Goal: Task Accomplishment & Management: Manage account settings

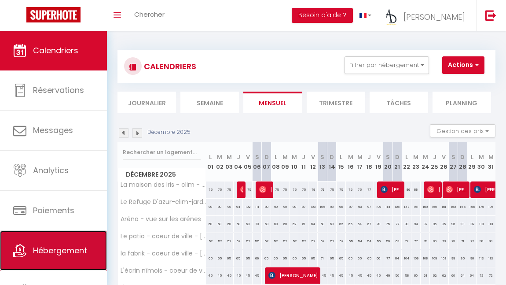
click at [43, 254] on span "Hébergement" at bounding box center [60, 250] width 54 height 11
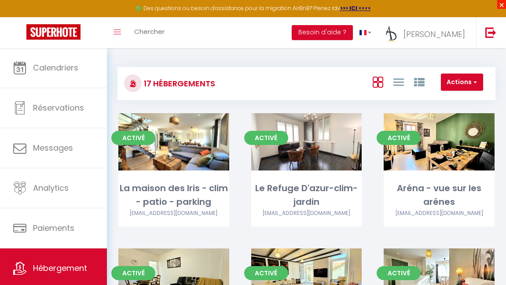
click at [504, 4] on span "×" at bounding box center [502, 4] width 9 height 9
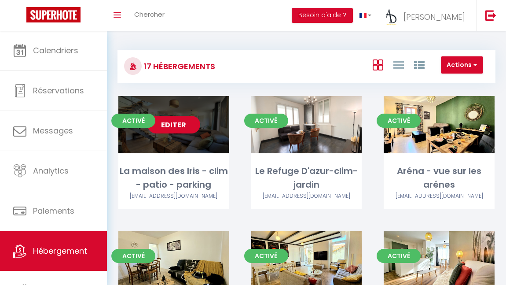
click at [180, 126] on link "Editer" at bounding box center [174, 125] width 53 height 18
select select "3"
select select "2"
select select "1"
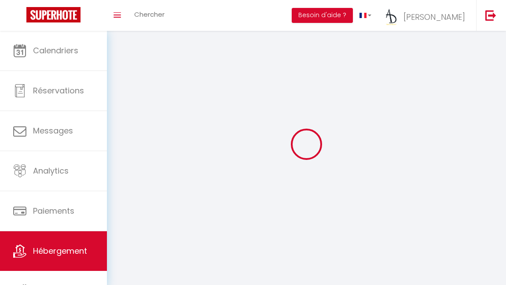
select select
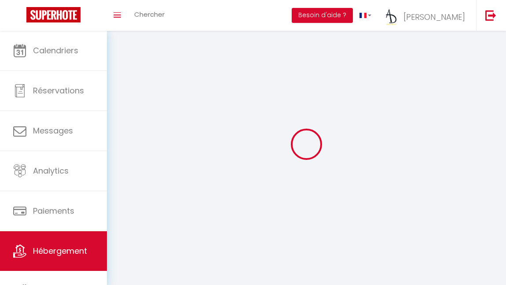
select select "1"
select select
checkbox input "false"
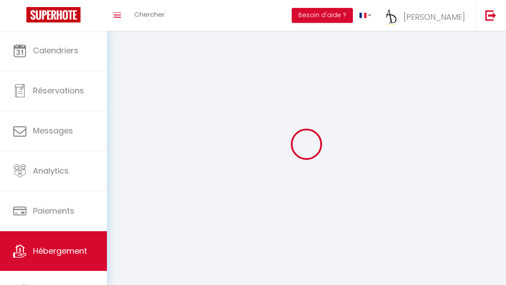
checkbox input "false"
select select "28"
select select
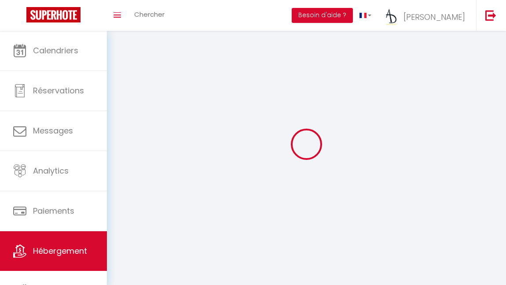
select select
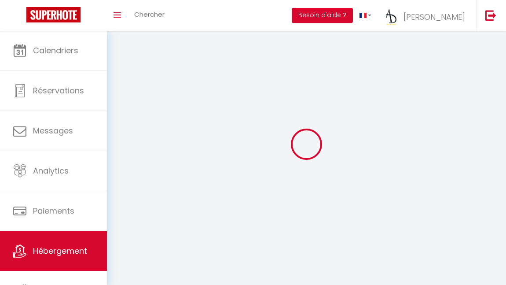
checkbox input "false"
select select
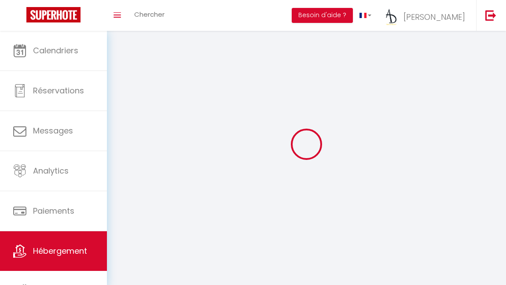
select select
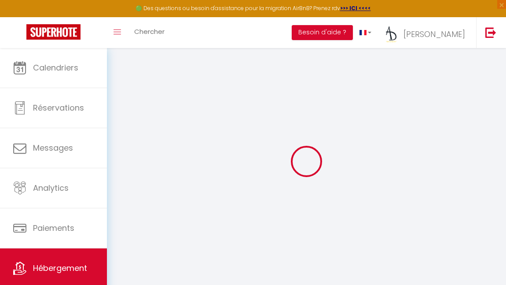
select select
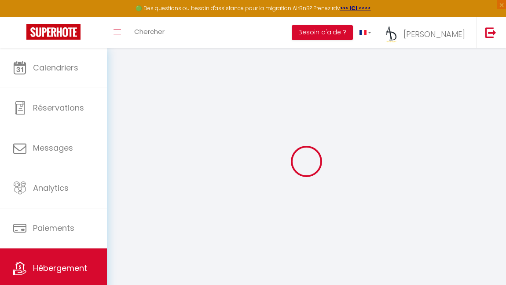
select select
checkbox input "false"
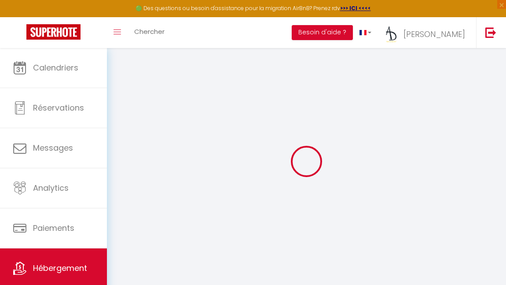
select select
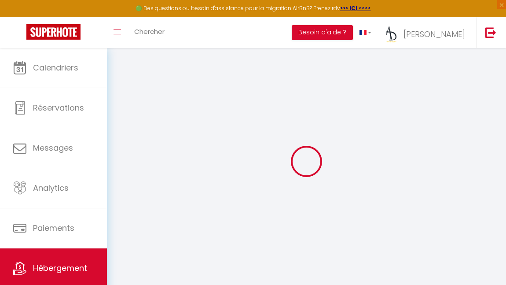
select select
checkbox input "false"
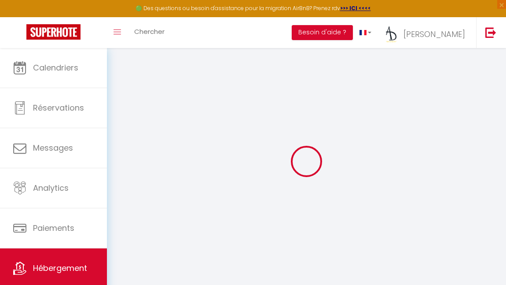
checkbox input "false"
select select
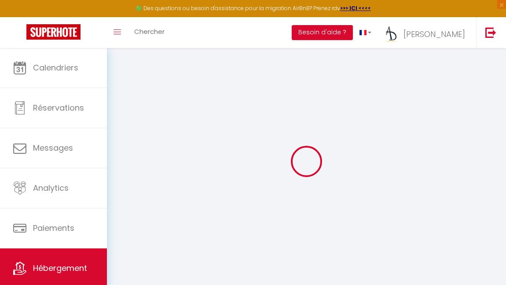
select select
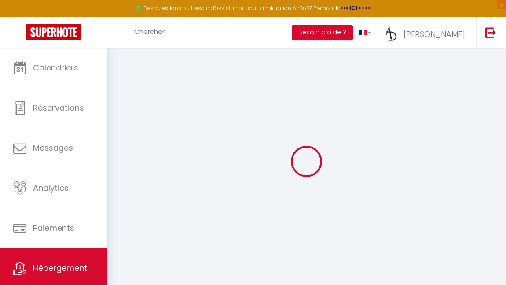
checkbox input "false"
select select
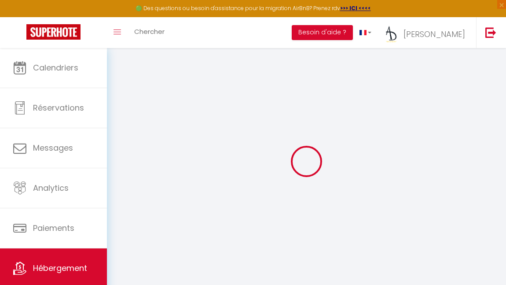
select select
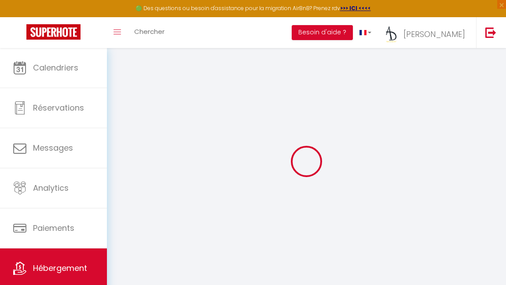
select select
checkbox input "false"
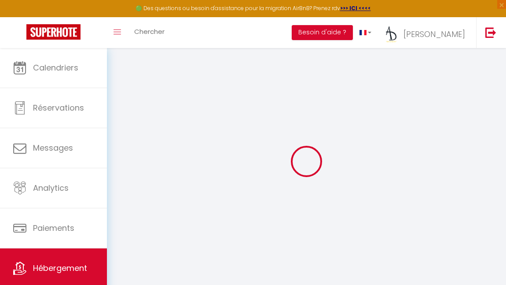
checkbox input "false"
select select
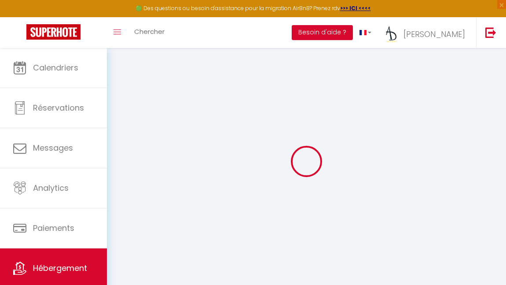
select select
checkbox input "false"
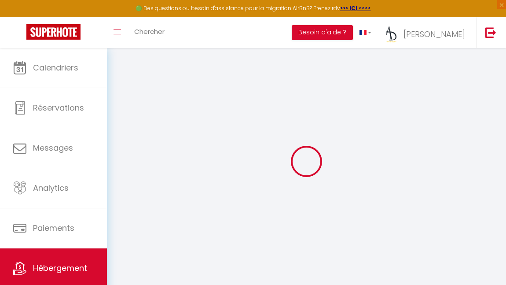
checkbox input "false"
select select
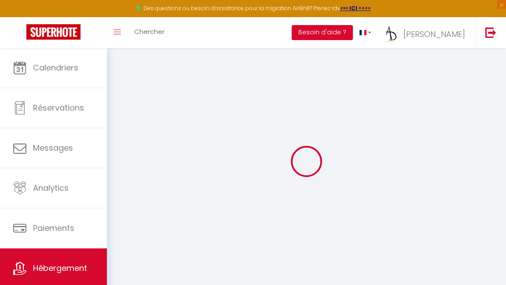
type input "La maison des Iris - clim - patio - parking"
type input "[PERSON_NAME]"
type input "mellado"
type input "[STREET_ADDRESS]"
type input "30900"
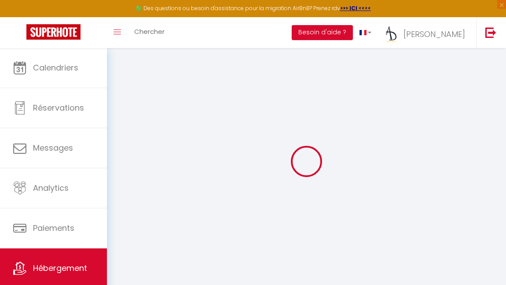
type input "nimes"
select select "houses"
select select "8"
select select "3"
type input "500"
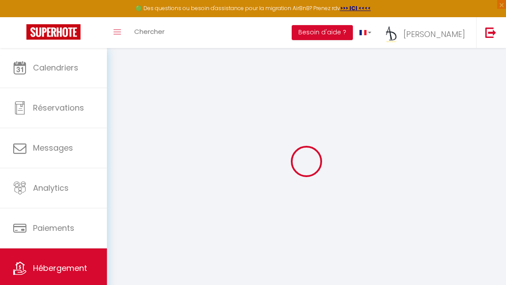
type input "65"
type input "5.5"
type input "3.3"
type input "500"
select select
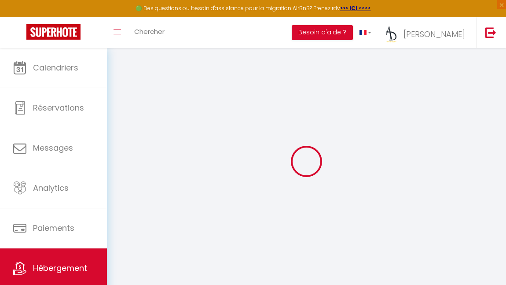
select select
type input "[STREET_ADDRESS]"
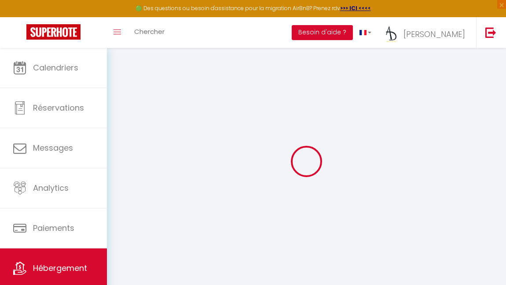
type input "30900"
type input "nimes"
type input "[EMAIL_ADDRESS][DOMAIN_NAME]"
select select "15023"
checkbox input "true"
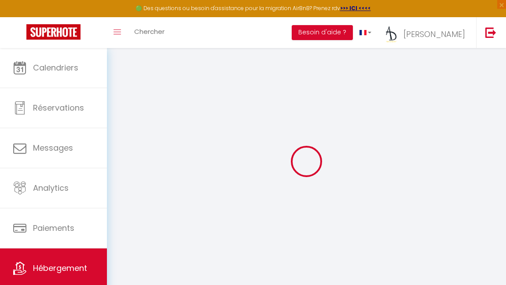
checkbox input "false"
radio input "true"
type input "25"
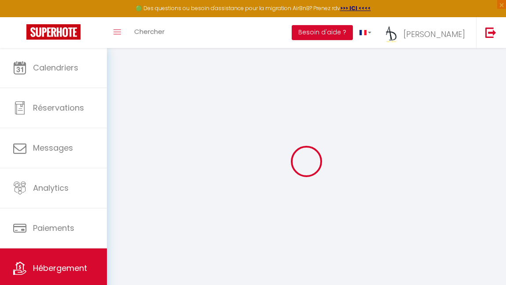
type input "65"
type input "0"
select select "17793"
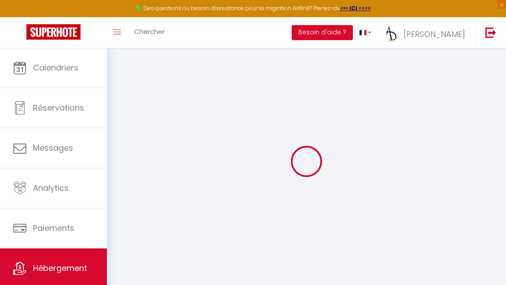
select select
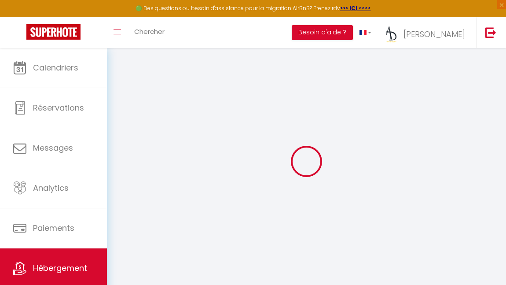
checkbox input "true"
checkbox input "false"
checkbox input "true"
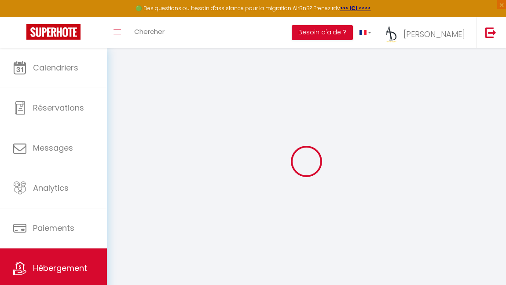
checkbox input "false"
select select "16:00"
select select "00:00"
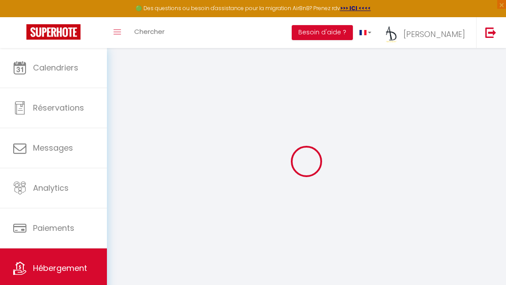
select select "10:00"
select select "30"
select select "120"
checkbox input "true"
checkbox input "false"
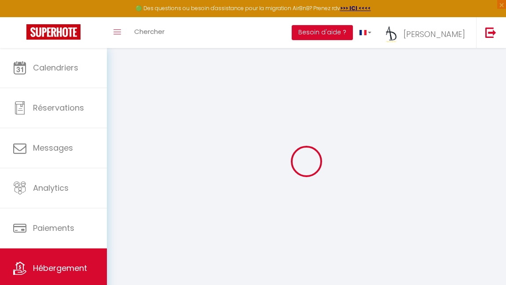
checkbox input "false"
checkbox input "true"
checkbox input "false"
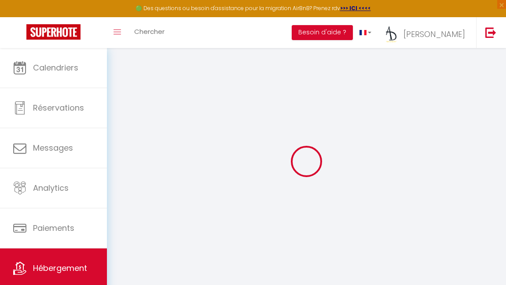
checkbox input "false"
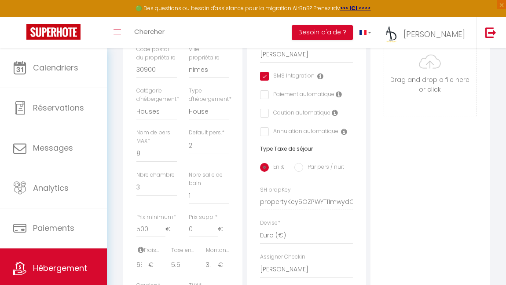
scroll to position [295, 0]
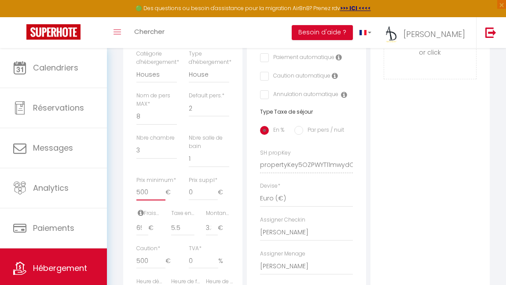
click at [153, 200] on input "500" at bounding box center [151, 193] width 29 height 16
type input "50"
checkbox input "true"
checkbox input "false"
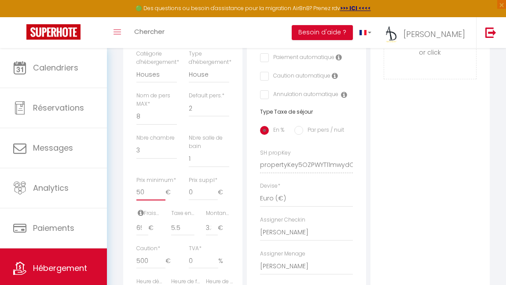
checkbox input "false"
type input "5"
checkbox input "true"
checkbox input "false"
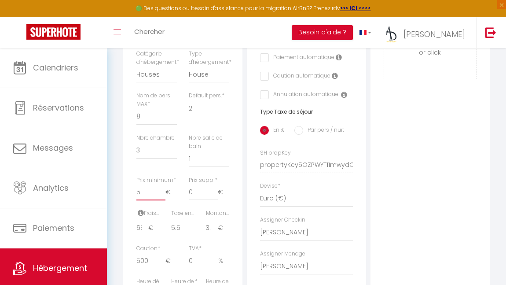
checkbox input "false"
checkbox input "true"
checkbox input "false"
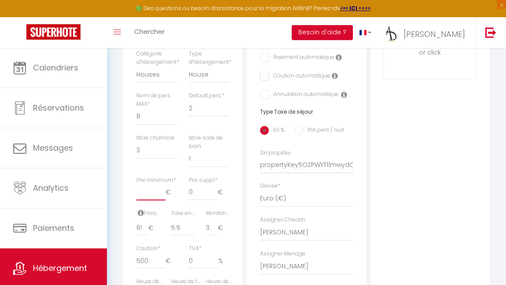
type input "7"
checkbox input "true"
checkbox input "false"
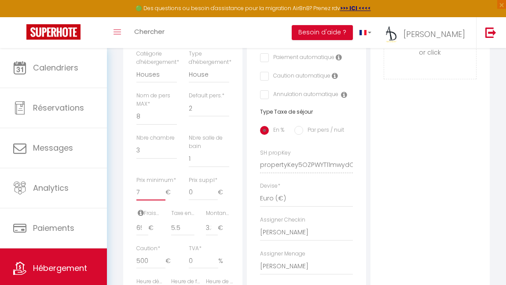
type input "70"
checkbox input "true"
checkbox input "false"
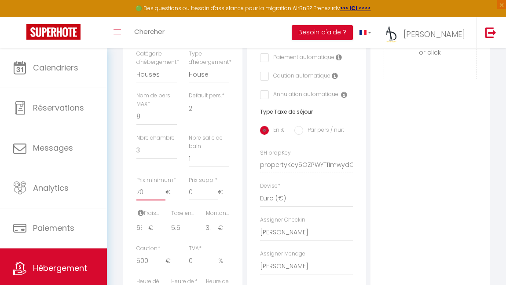
scroll to position [0, 0]
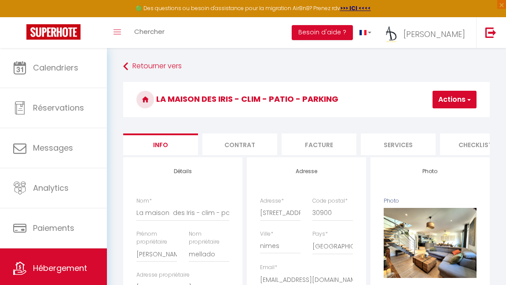
type input "70"
click at [445, 105] on button "Actions" at bounding box center [455, 100] width 44 height 18
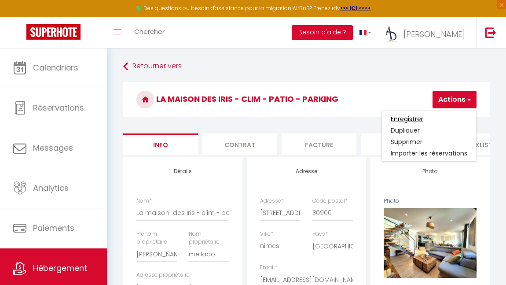
click at [421, 119] on input "Enregistrer" at bounding box center [407, 118] width 33 height 9
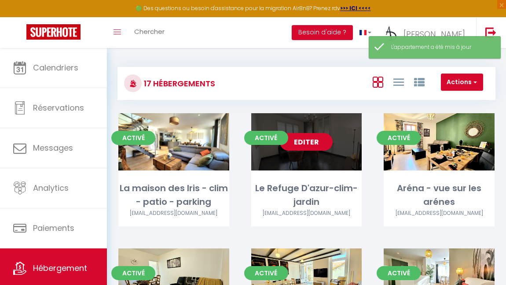
click at [306, 155] on div "Editer" at bounding box center [306, 141] width 111 height 57
select select "3"
select select "2"
select select "1"
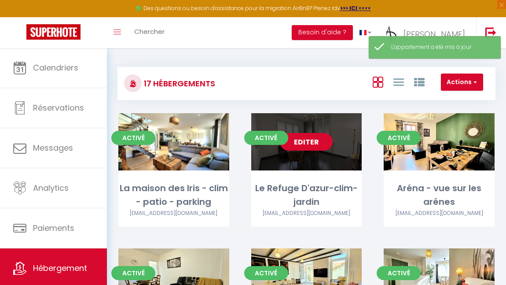
select select
select select "28"
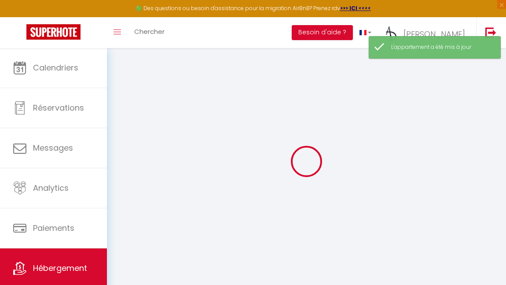
select select
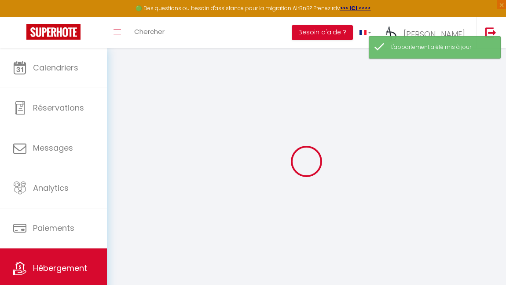
select select
checkbox input "false"
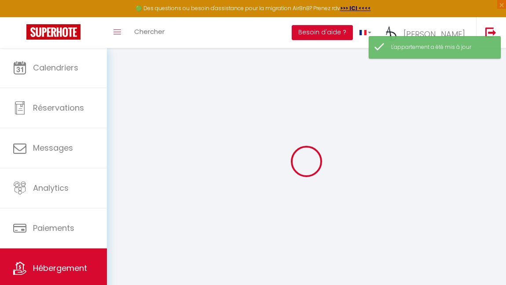
select select
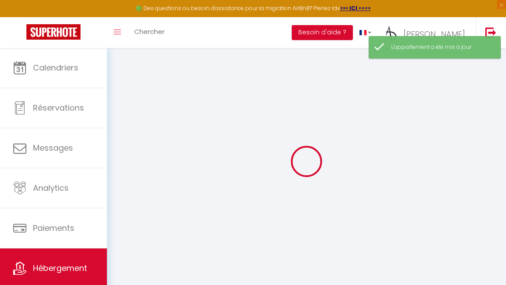
select select
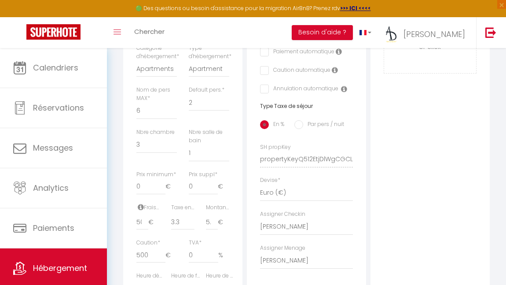
scroll to position [328, 0]
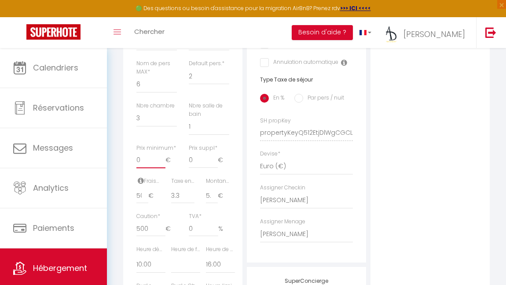
click at [146, 168] on input "0" at bounding box center [151, 160] width 29 height 16
click input "Enregistrer" at bounding box center [0, 0] width 0 height 0
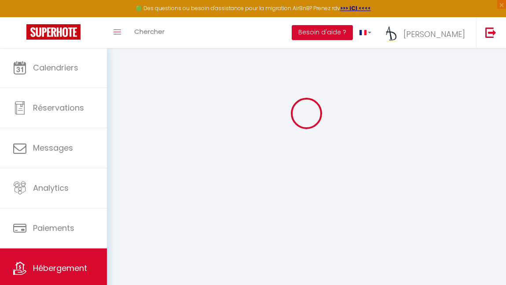
scroll to position [48, 0]
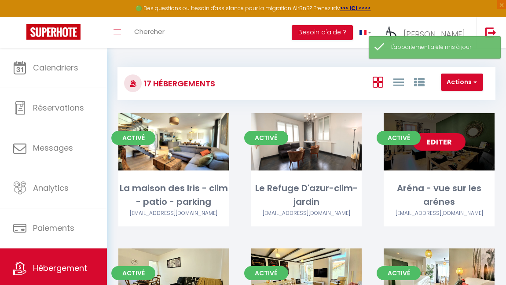
click at [446, 144] on link "Editer" at bounding box center [439, 142] width 53 height 18
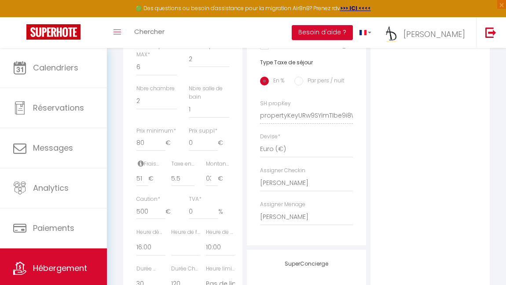
scroll to position [357, 0]
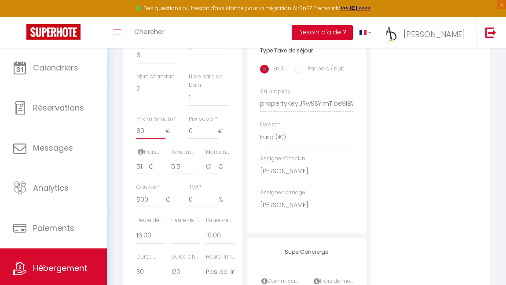
click at [146, 139] on input "80" at bounding box center [151, 131] width 29 height 16
click input "Enregistrer" at bounding box center [0, 0] width 0 height 0
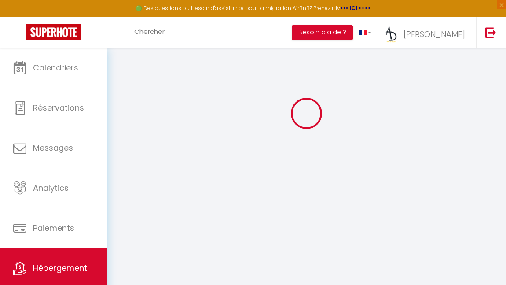
scroll to position [48, 0]
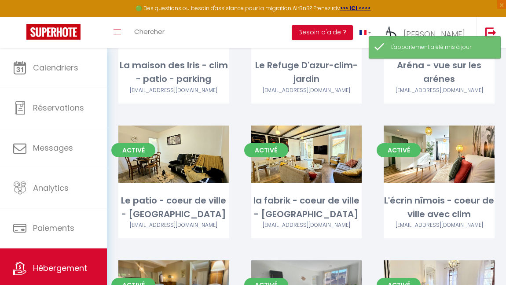
scroll to position [123, 0]
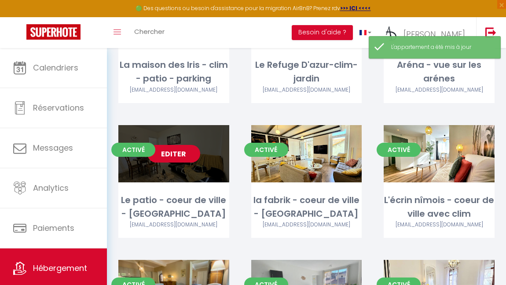
click at [170, 155] on link "Editer" at bounding box center [174, 154] width 53 height 18
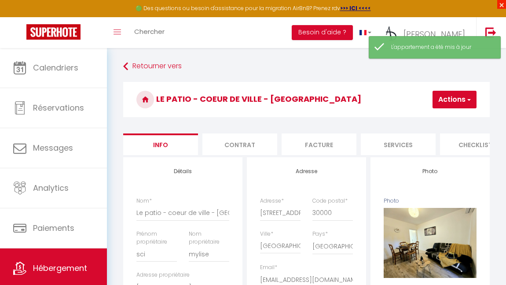
click at [502, 4] on span "×" at bounding box center [502, 4] width 9 height 9
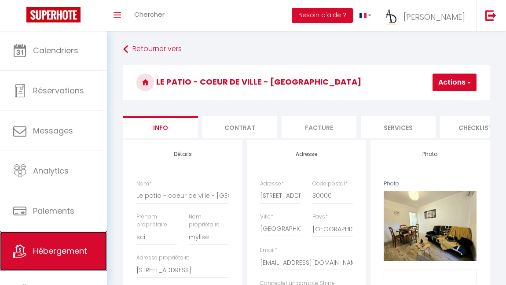
click at [74, 258] on link "Hébergement" at bounding box center [53, 251] width 107 height 40
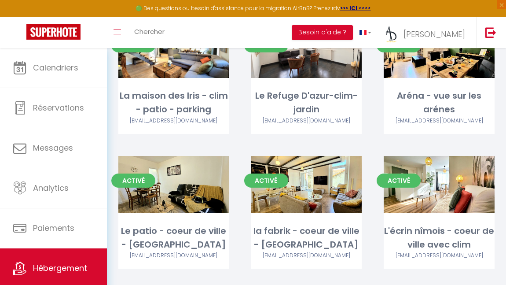
scroll to position [118, 0]
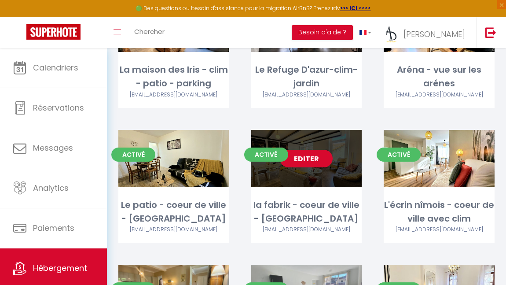
click at [310, 158] on link "Editer" at bounding box center [306, 159] width 53 height 18
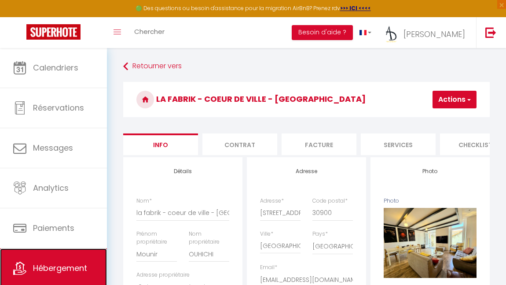
click at [47, 265] on span "Hébergement" at bounding box center [60, 267] width 54 height 11
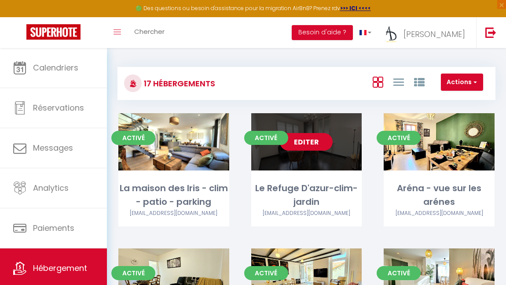
scroll to position [129, 0]
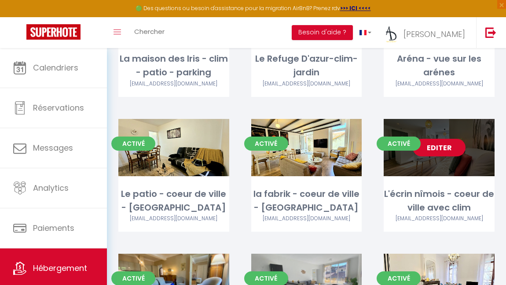
click at [452, 145] on link "Editer" at bounding box center [439, 148] width 53 height 18
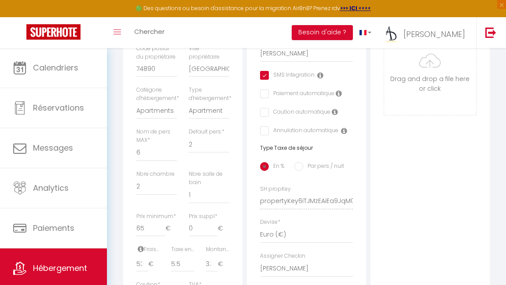
scroll to position [281, 0]
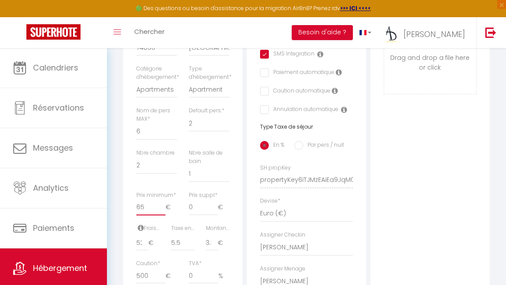
click at [145, 215] on input "65" at bounding box center [151, 207] width 29 height 16
click input "Enregistrer" at bounding box center [0, 0] width 0 height 0
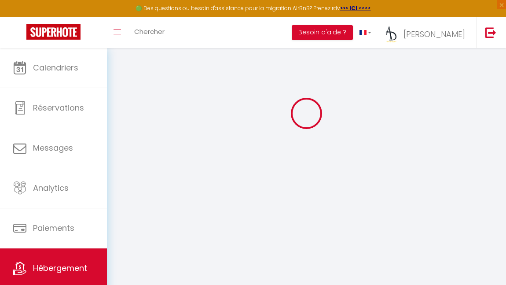
scroll to position [48, 0]
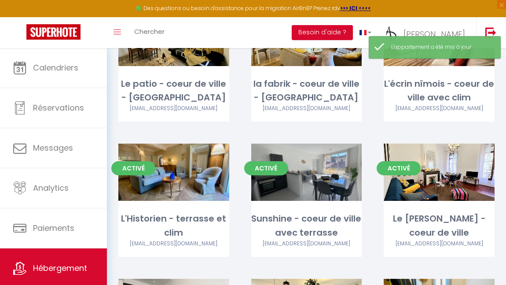
scroll to position [256, 0]
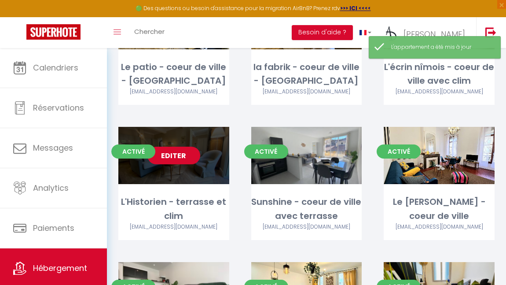
click at [175, 158] on link "Editer" at bounding box center [174, 156] width 53 height 18
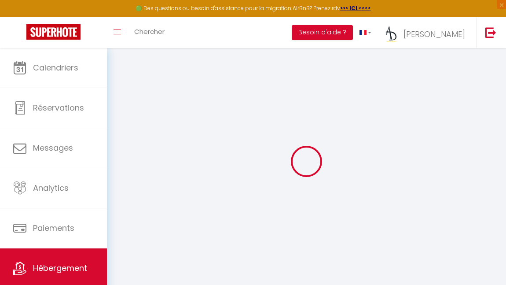
scroll to position [10, 0]
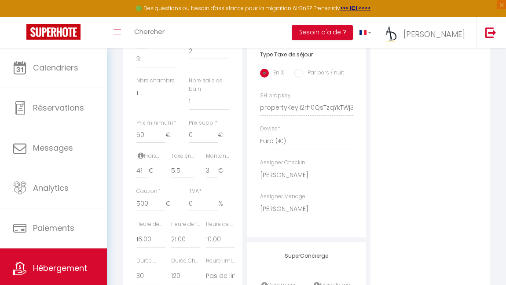
scroll to position [359, 0]
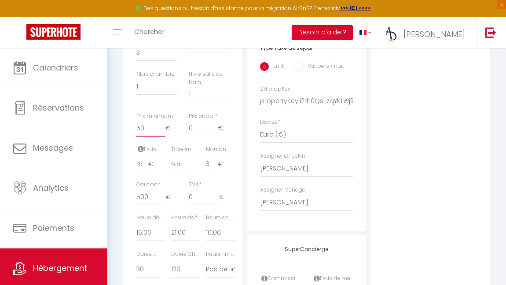
click at [149, 137] on input "50" at bounding box center [151, 129] width 29 height 16
click input "Enregistrer" at bounding box center [0, 0] width 0 height 0
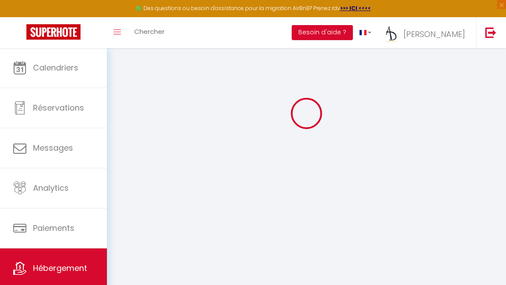
scroll to position [48, 0]
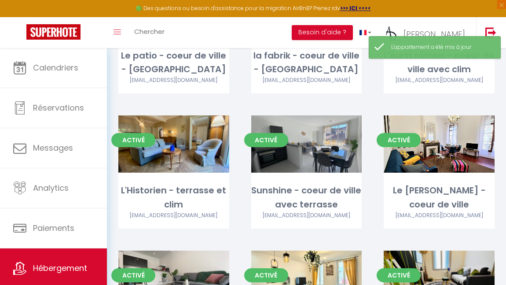
scroll to position [268, 0]
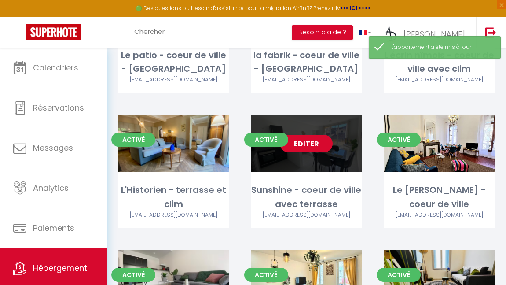
click at [310, 141] on link "Editer" at bounding box center [306, 144] width 53 height 18
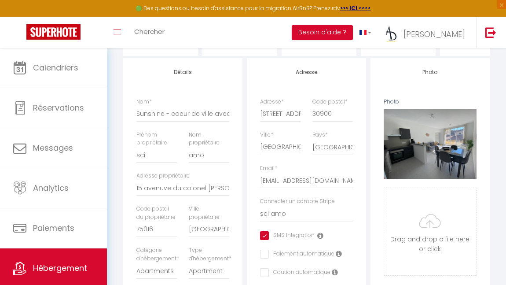
scroll to position [236, 0]
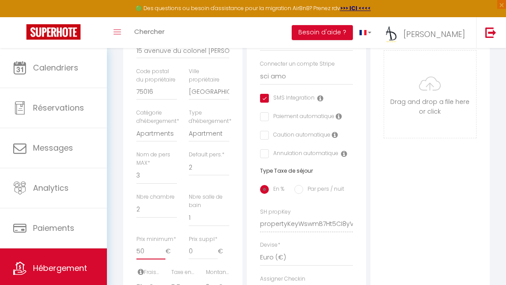
click at [150, 259] on input "50" at bounding box center [151, 252] width 29 height 16
click input "Enregistrer" at bounding box center [0, 0] width 0 height 0
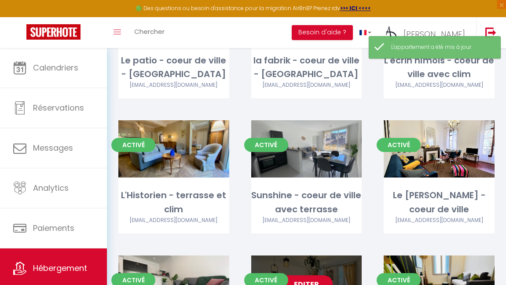
scroll to position [253, 0]
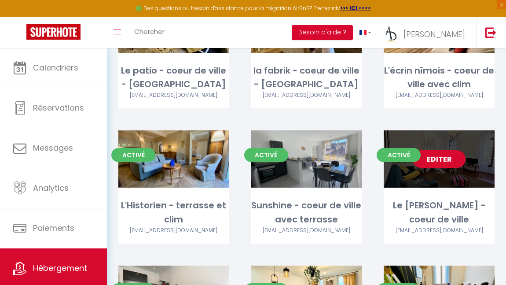
click at [444, 167] on link "Editer" at bounding box center [439, 159] width 53 height 18
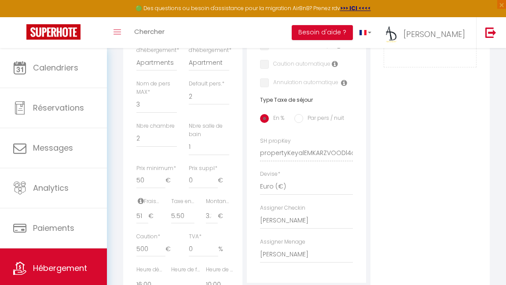
scroll to position [314, 0]
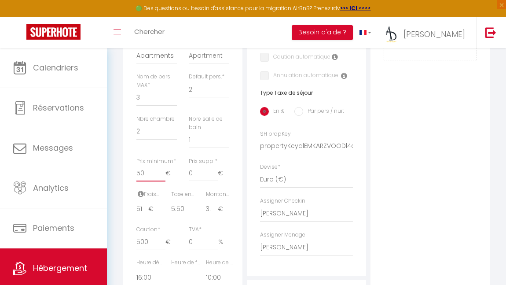
click at [148, 181] on input "50" at bounding box center [151, 174] width 29 height 16
click input "Enregistrer" at bounding box center [0, 0] width 0 height 0
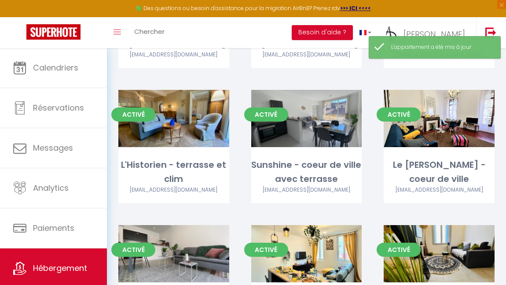
scroll to position [310, 0]
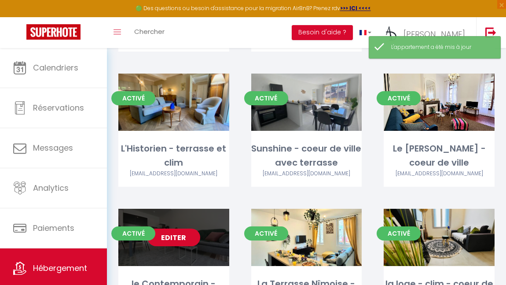
click at [176, 233] on link "Editer" at bounding box center [174, 238] width 53 height 18
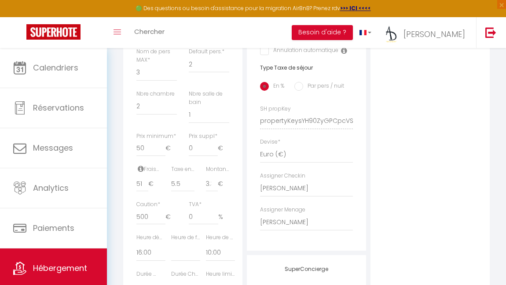
scroll to position [348, 0]
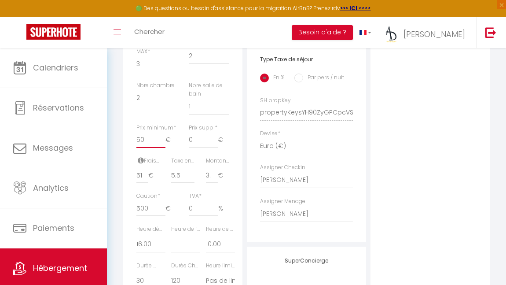
click at [145, 148] on input "50" at bounding box center [151, 140] width 29 height 16
click input "Enregistrer" at bounding box center [0, 0] width 0 height 0
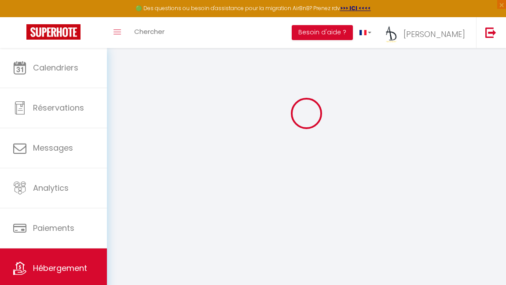
scroll to position [48, 0]
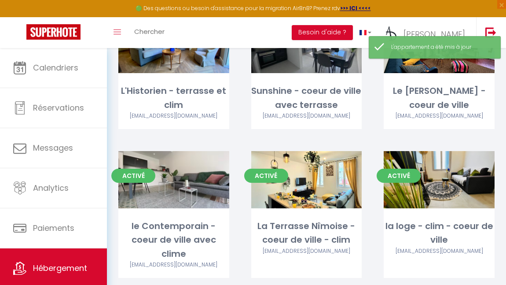
scroll to position [369, 0]
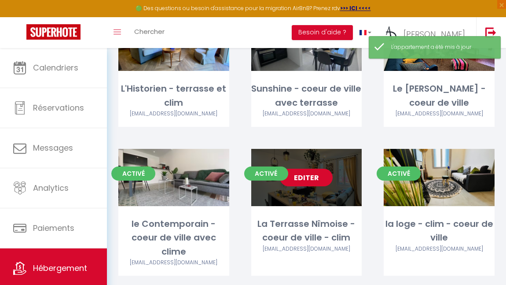
click at [314, 177] on link "Editer" at bounding box center [306, 178] width 53 height 18
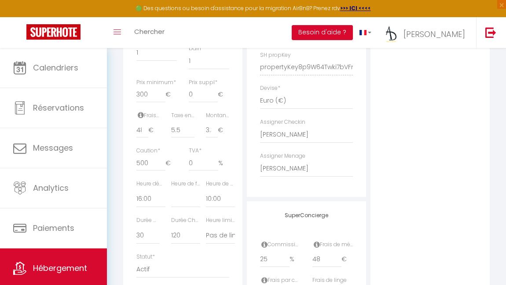
scroll to position [390, 0]
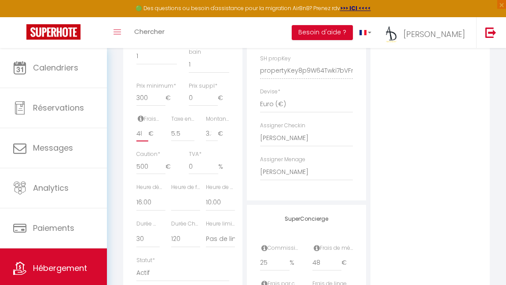
click at [140, 141] on input "48" at bounding box center [143, 134] width 12 height 16
click at [156, 106] on input "300" at bounding box center [151, 98] width 29 height 16
click input "Enregistrer" at bounding box center [0, 0] width 0 height 0
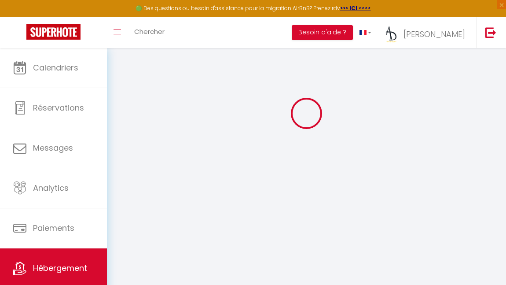
scroll to position [48, 0]
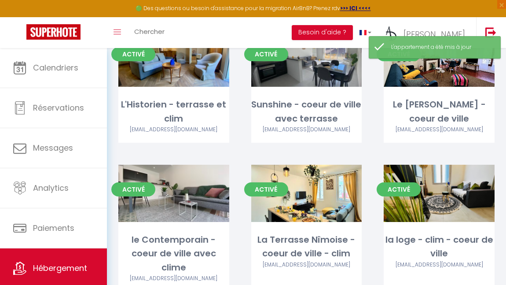
scroll to position [355, 0]
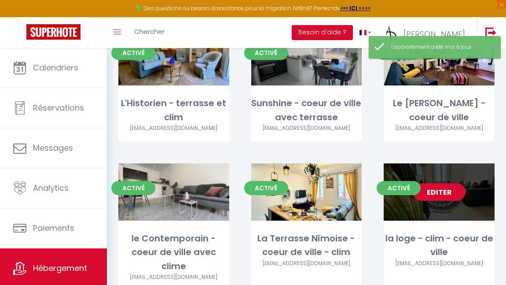
click at [449, 194] on link "Editer" at bounding box center [439, 192] width 53 height 18
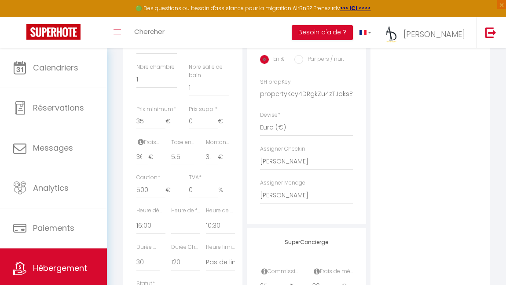
scroll to position [365, 0]
click at [46, 267] on span "Hébergement" at bounding box center [60, 267] width 54 height 11
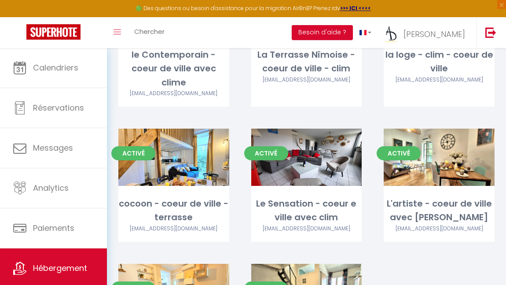
scroll to position [545, 0]
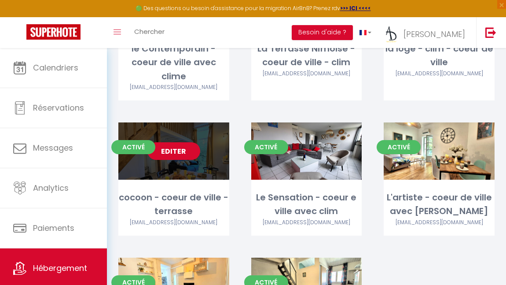
click at [171, 144] on link "Editer" at bounding box center [174, 151] width 53 height 18
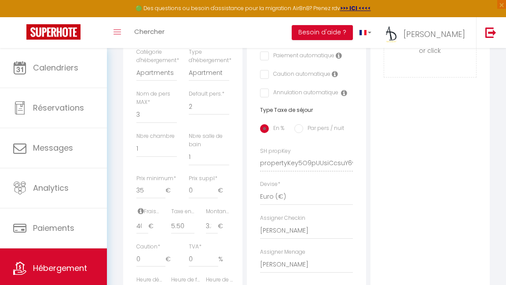
scroll to position [314, 0]
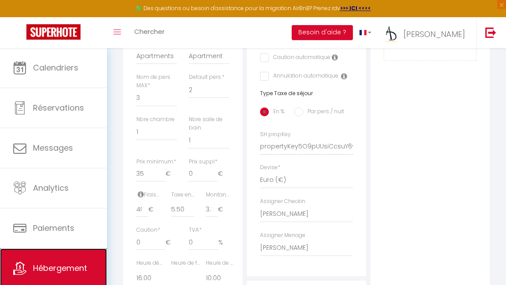
click at [63, 273] on span "Hébergement" at bounding box center [60, 267] width 54 height 11
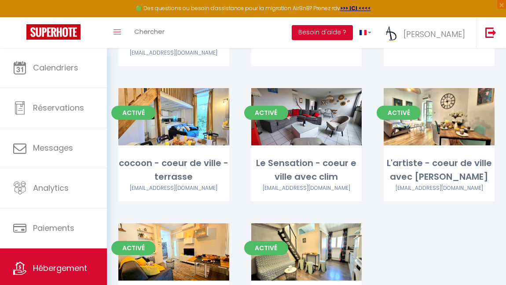
scroll to position [577, 0]
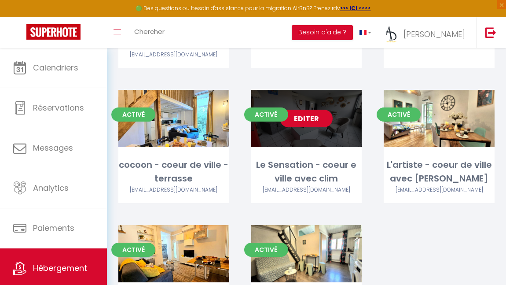
click at [308, 110] on link "Editer" at bounding box center [306, 119] width 53 height 18
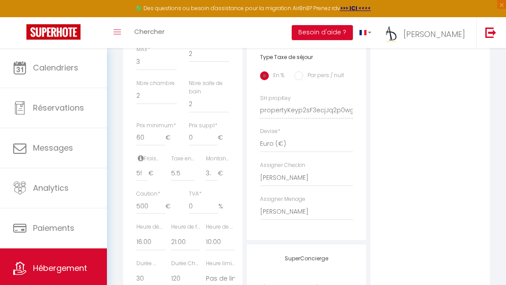
scroll to position [370, 0]
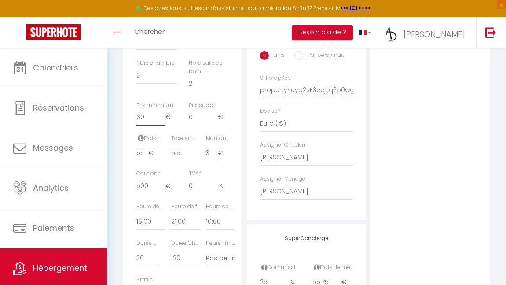
click at [148, 126] on input "60" at bounding box center [151, 118] width 29 height 16
click input "Enregistrer" at bounding box center [0, 0] width 0 height 0
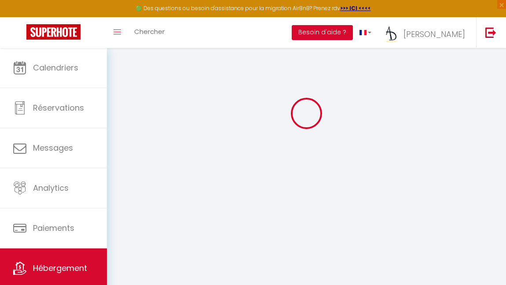
scroll to position [48, 0]
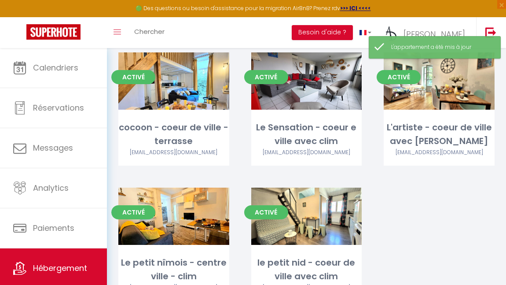
scroll to position [600, 0]
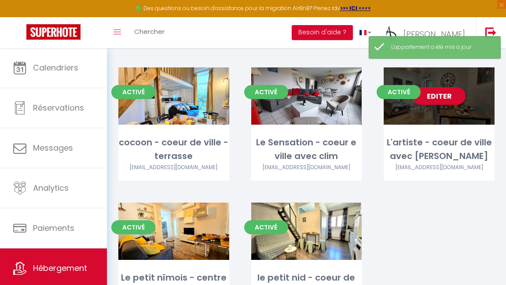
click at [449, 87] on link "Editer" at bounding box center [439, 96] width 53 height 18
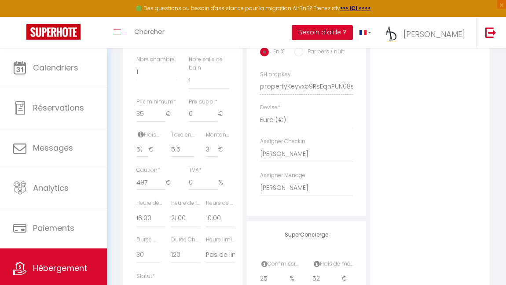
scroll to position [379, 0]
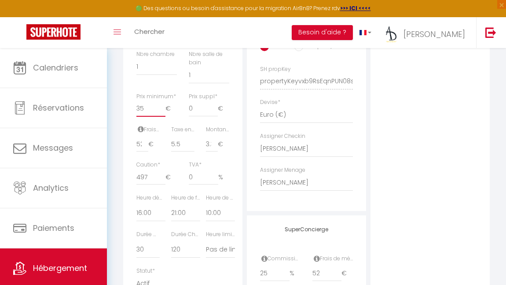
click at [146, 117] on input "35" at bounding box center [151, 109] width 29 height 16
click input "Enregistrer" at bounding box center [0, 0] width 0 height 0
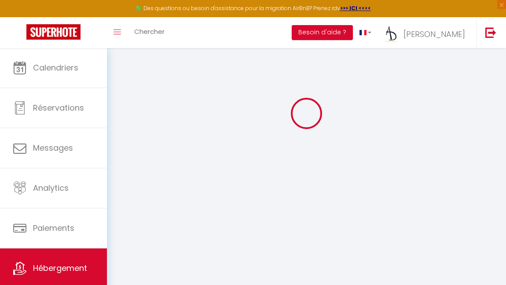
scroll to position [48, 0]
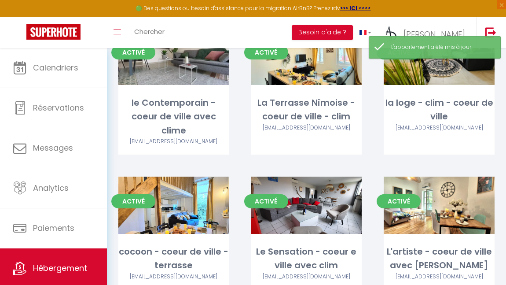
scroll to position [649, 0]
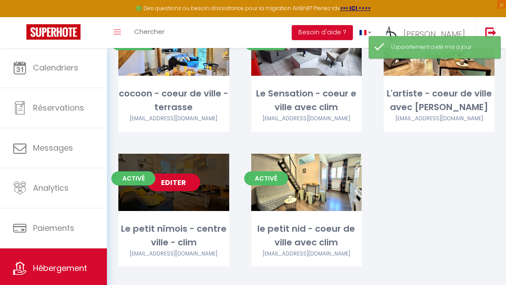
click at [173, 174] on link "Editer" at bounding box center [174, 183] width 53 height 18
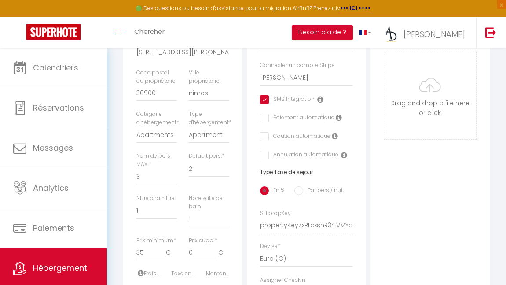
scroll to position [286, 0]
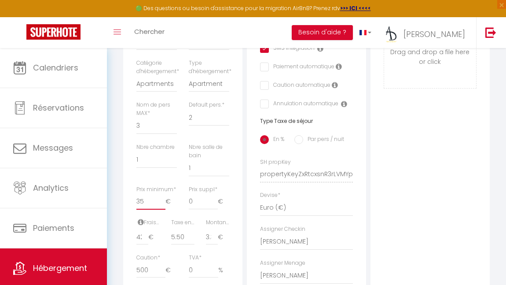
click at [149, 210] on input "35" at bounding box center [151, 202] width 29 height 16
click input "Enregistrer" at bounding box center [0, 0] width 0 height 0
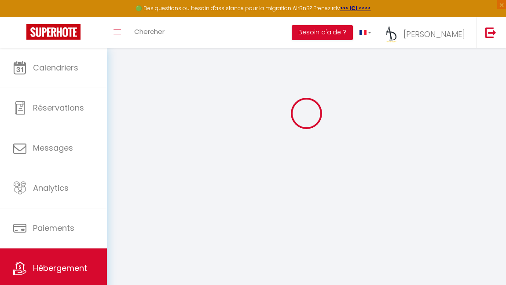
scroll to position [48, 0]
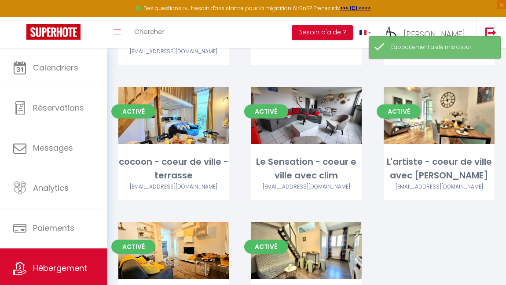
scroll to position [649, 0]
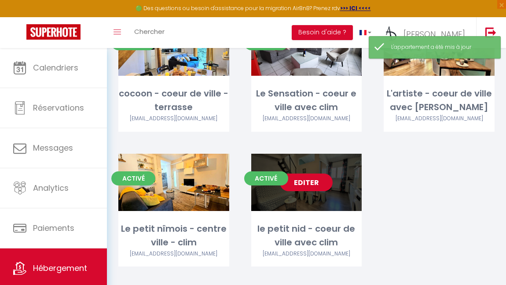
click at [303, 174] on link "Editer" at bounding box center [306, 183] width 53 height 18
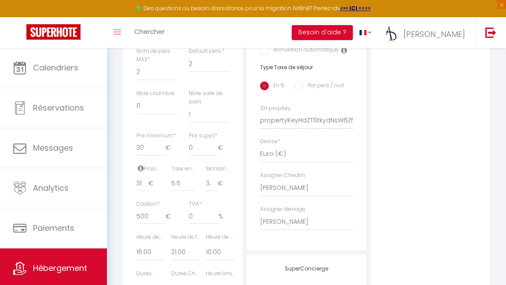
scroll to position [343, 0]
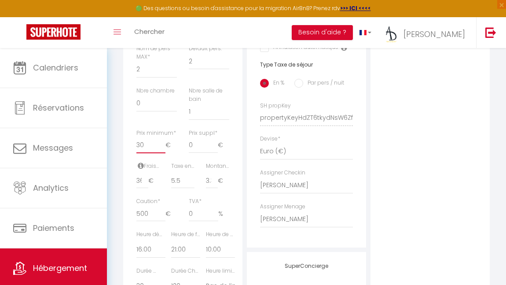
click at [147, 153] on input "30" at bounding box center [151, 145] width 29 height 16
click at [42, 267] on span "Hébergement" at bounding box center [60, 267] width 54 height 11
